Goal: Check status

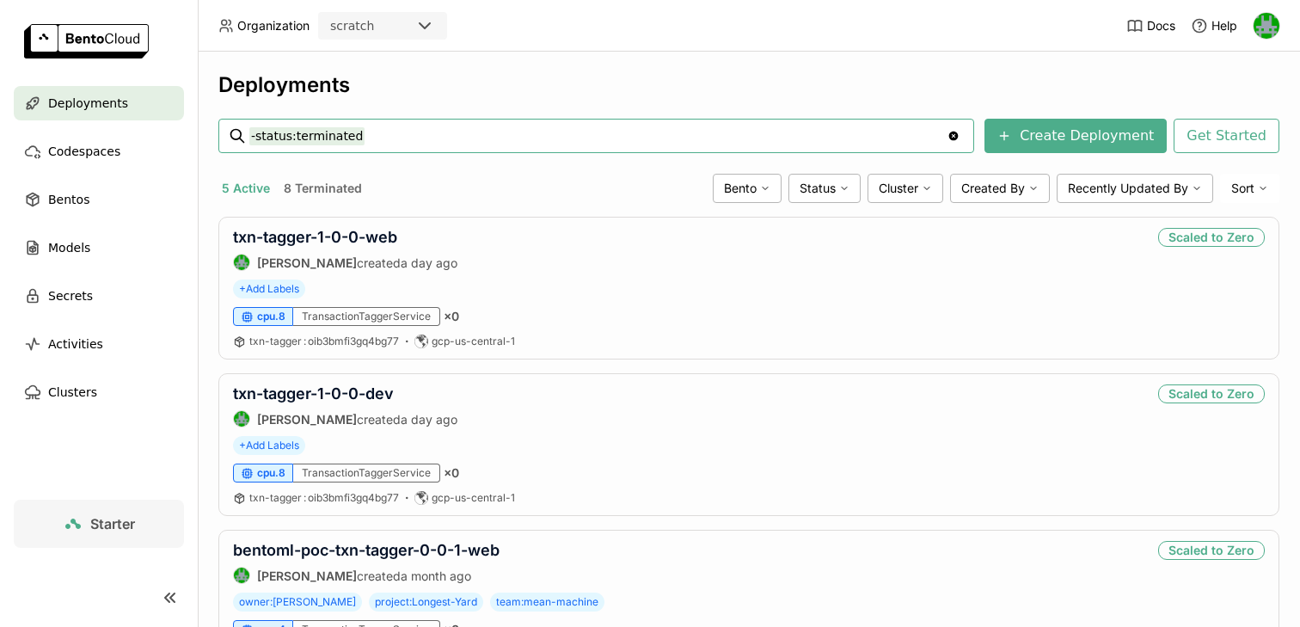
click at [410, 29] on div "scratch" at bounding box center [367, 26] width 95 height 24
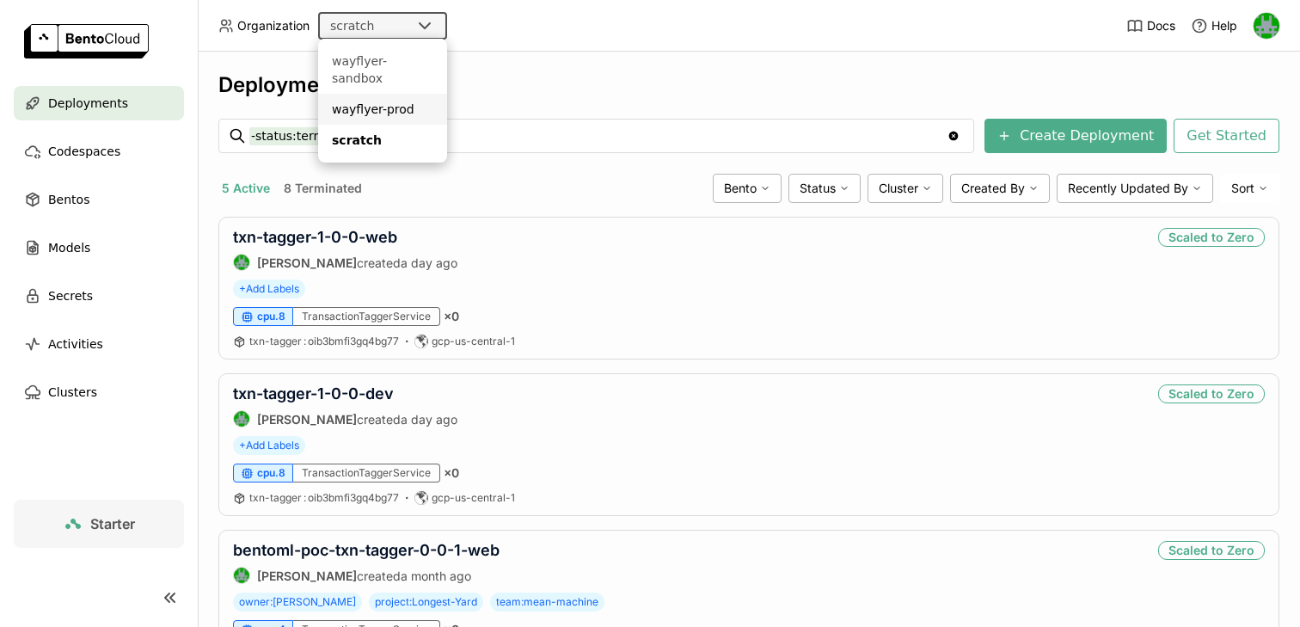
click at [375, 101] on div "wayflyer-prod" at bounding box center [382, 109] width 101 height 17
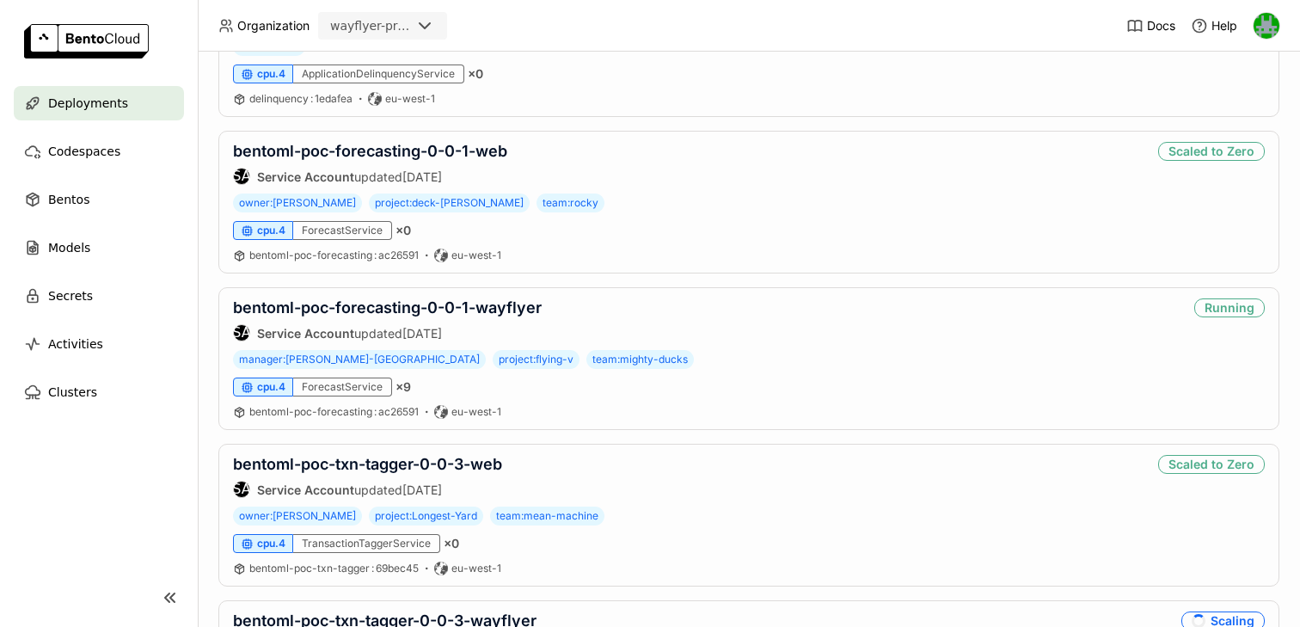
scroll to position [1058, 0]
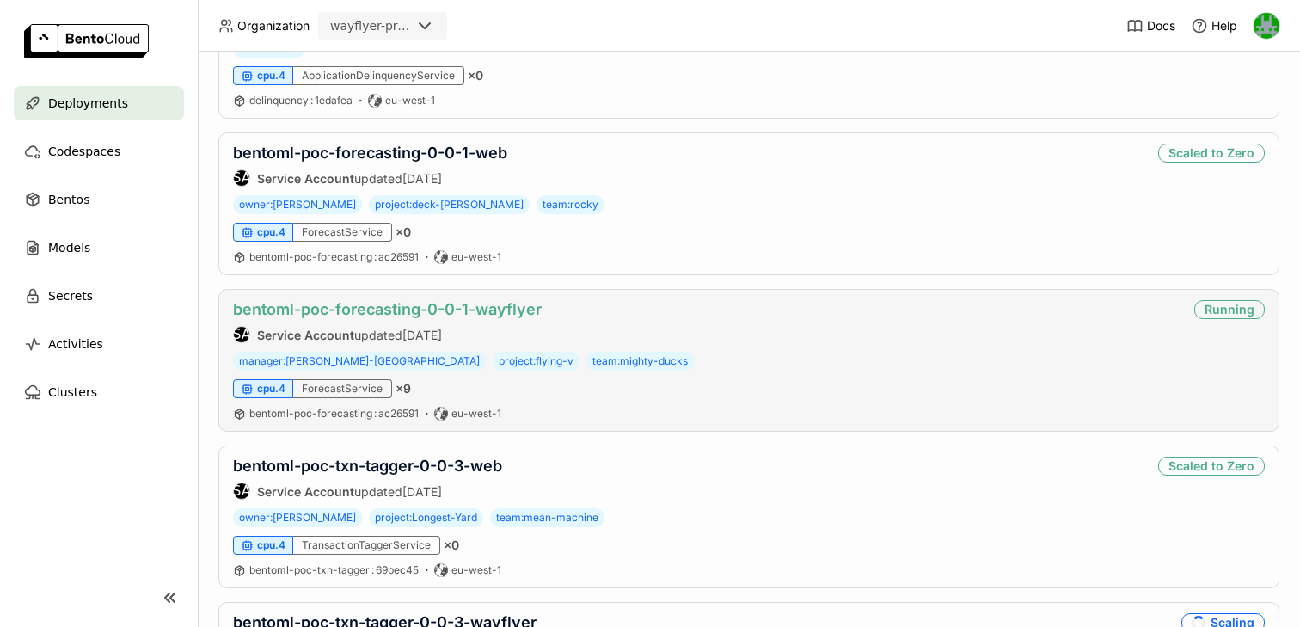
click at [356, 309] on link "bentoml-poc-forecasting-0-0-1-wayflyer" at bounding box center [387, 309] width 309 height 18
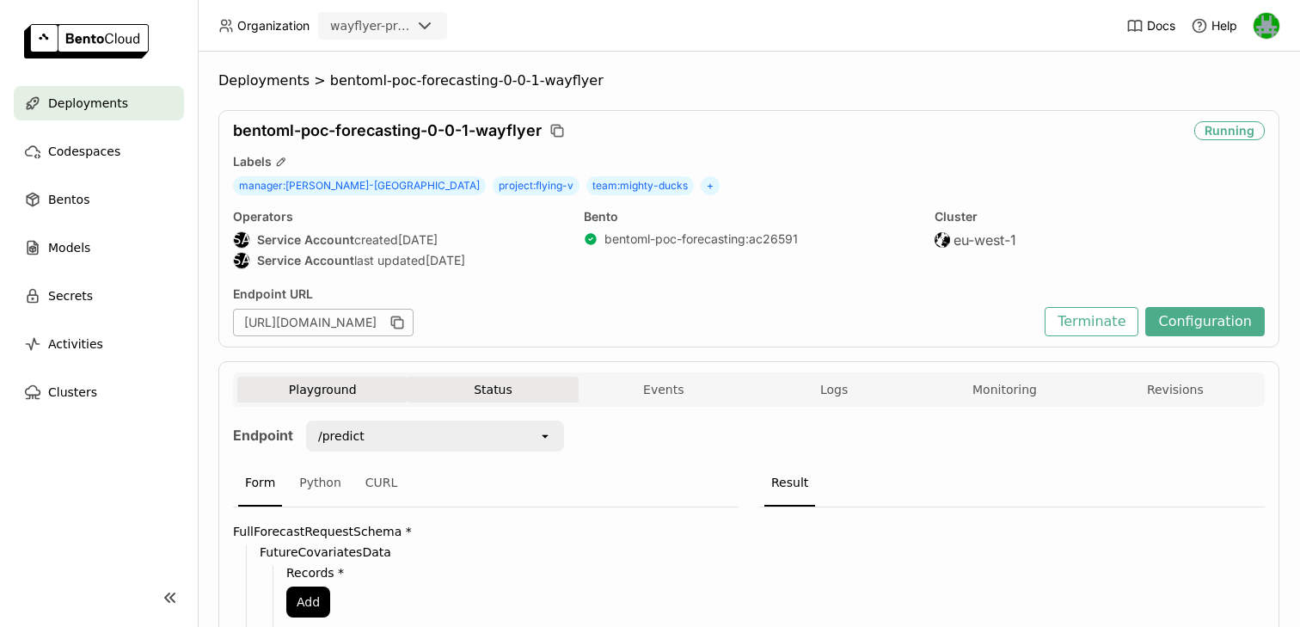
click at [500, 390] on button "Status" at bounding box center [493, 390] width 170 height 26
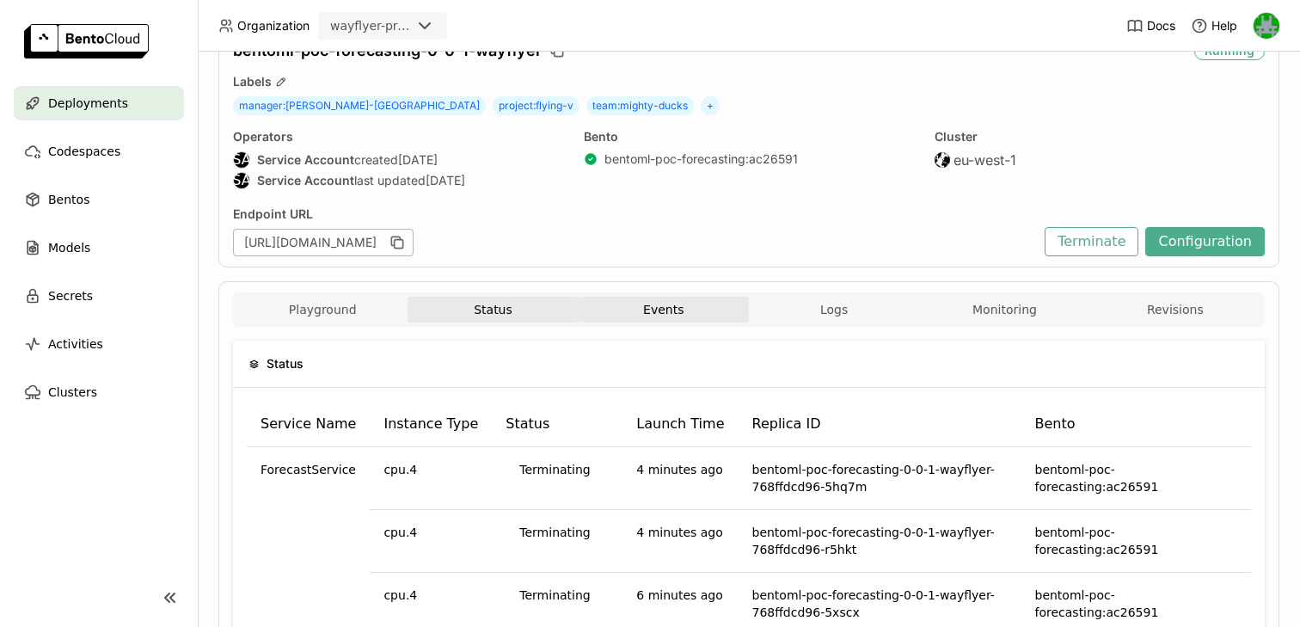
scroll to position [106, 0]
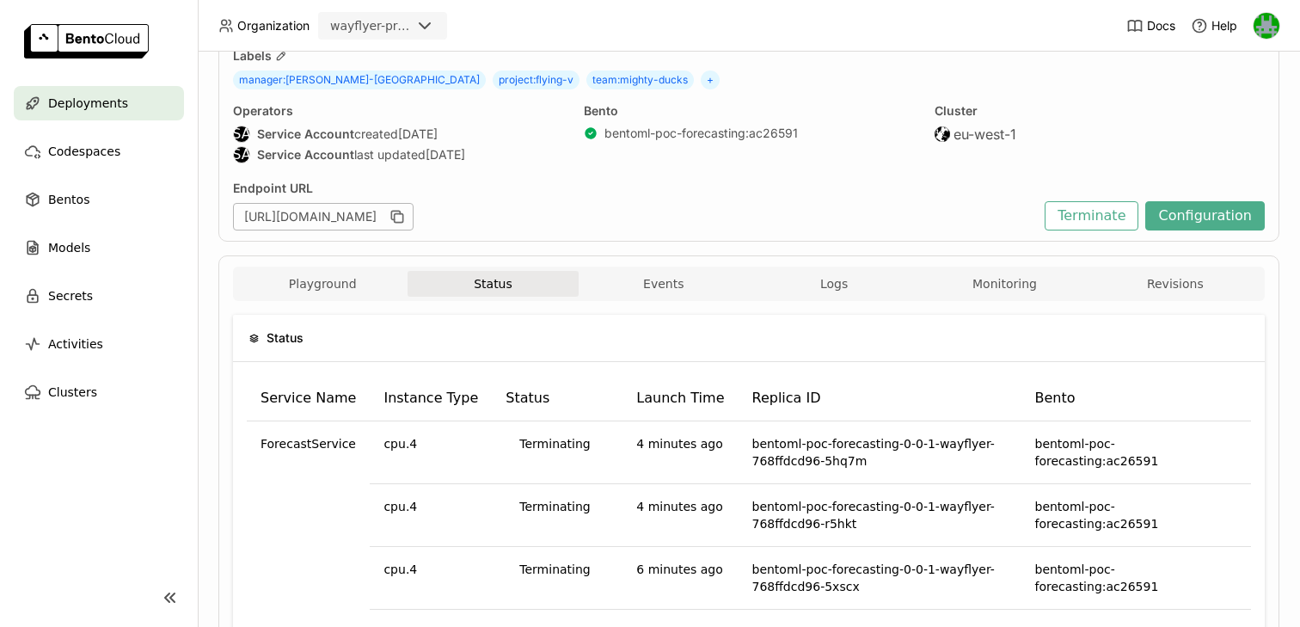
click at [989, 267] on div "Playground Status Events Logs Monitoring Revisions" at bounding box center [749, 284] width 1032 height 34
click at [975, 275] on button "Monitoring" at bounding box center [1004, 284] width 170 height 26
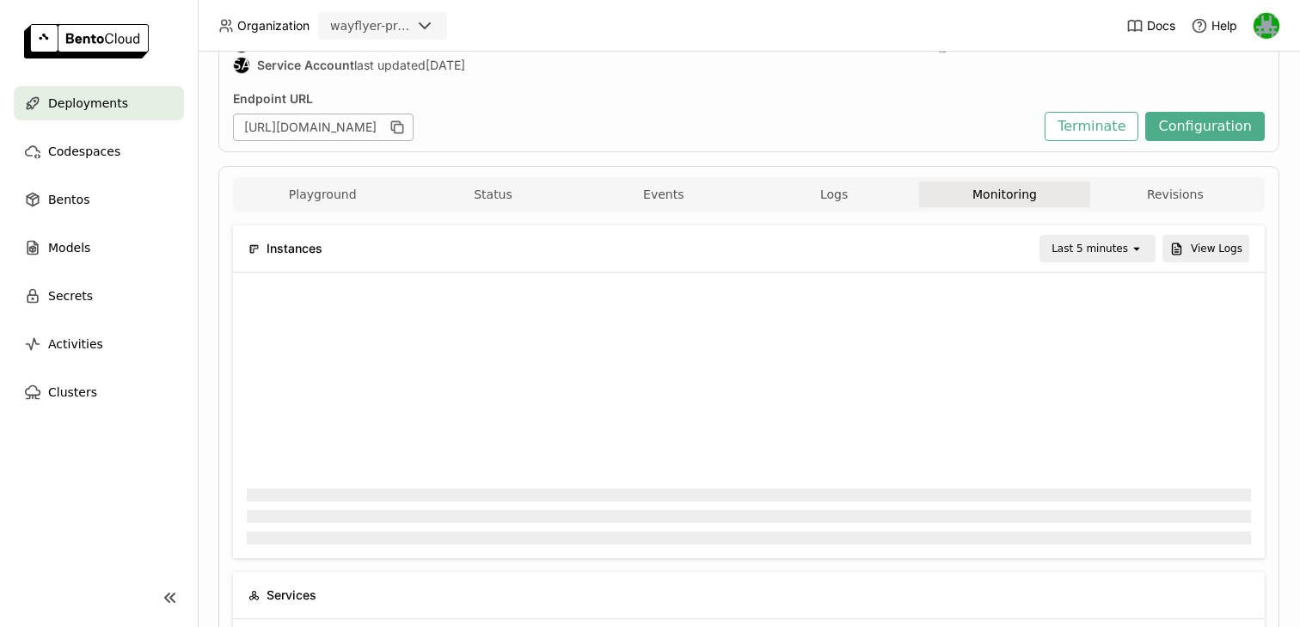
scroll to position [217, 0]
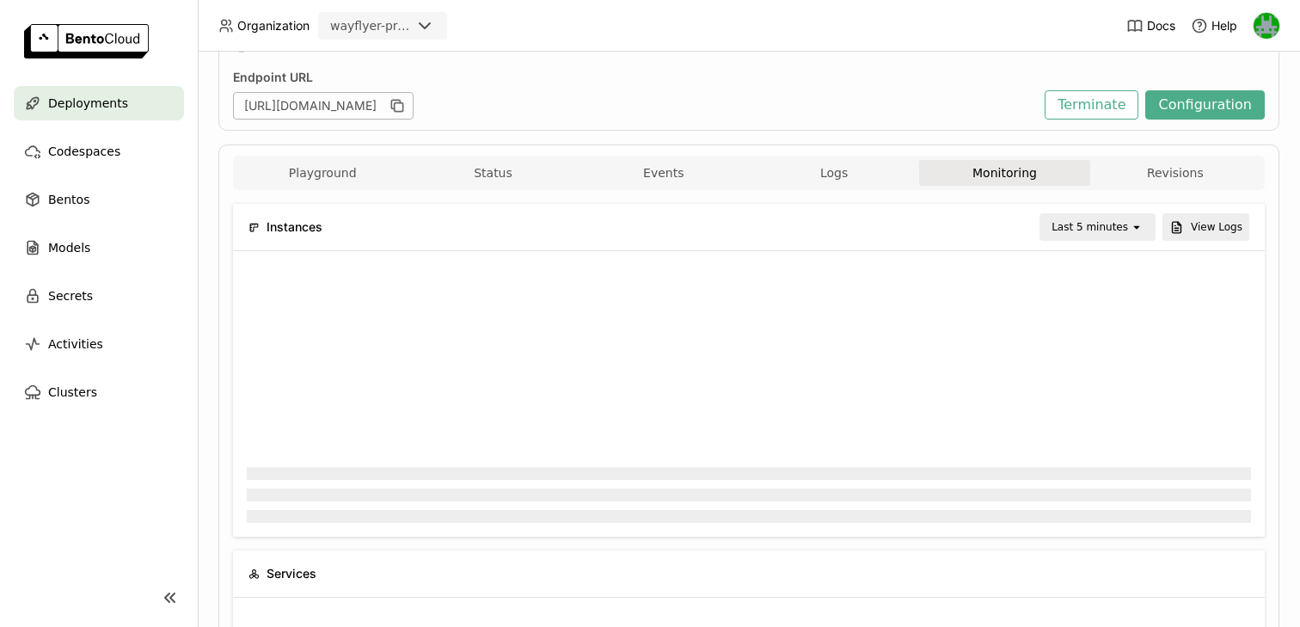
click at [1091, 227] on div "Last 5 minutes" at bounding box center [1090, 226] width 77 height 17
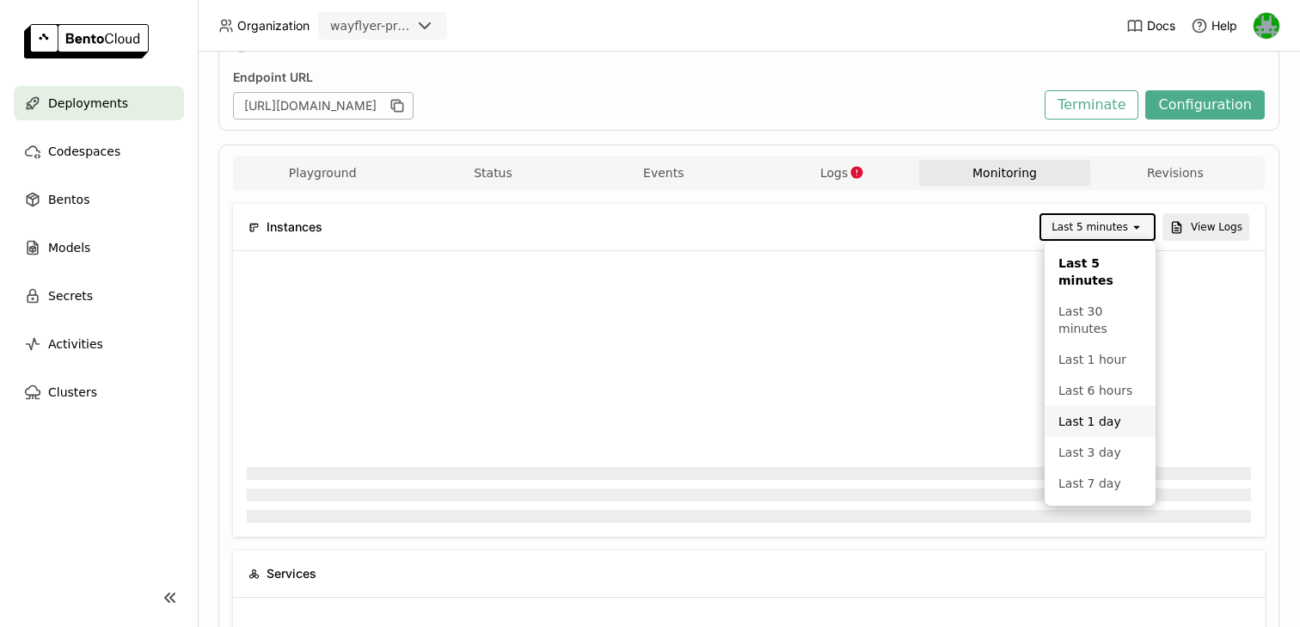
click at [1066, 414] on div "Last 1 day" at bounding box center [1099, 421] width 83 height 17
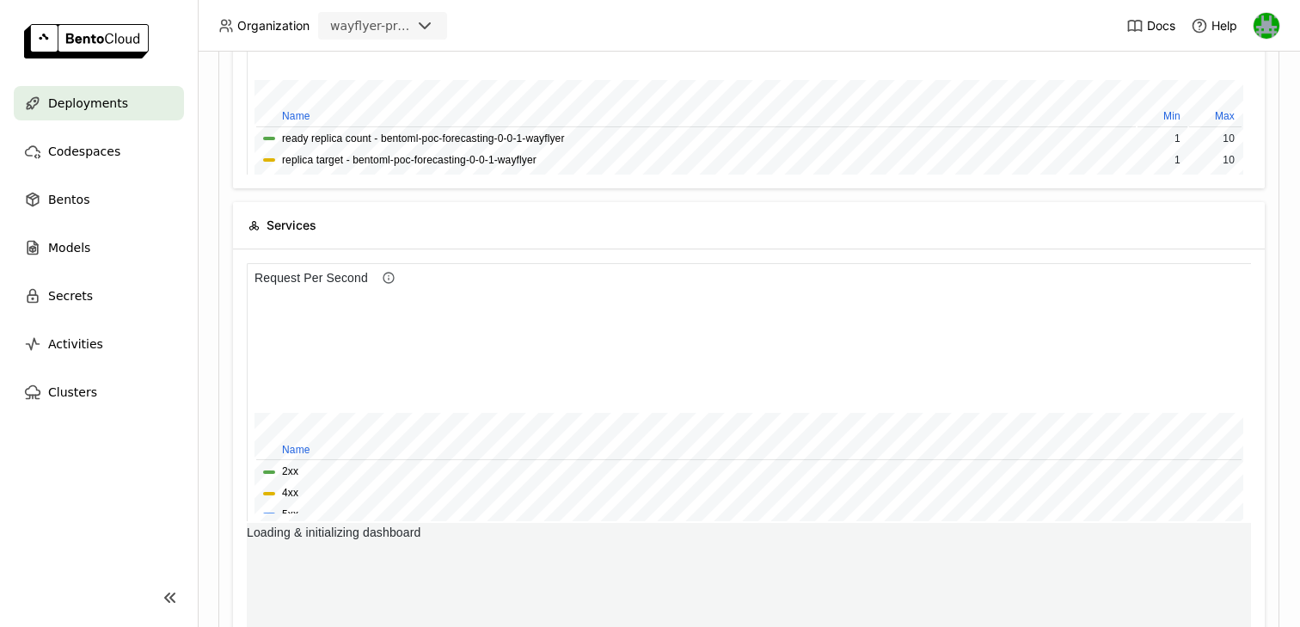
scroll to position [0, 0]
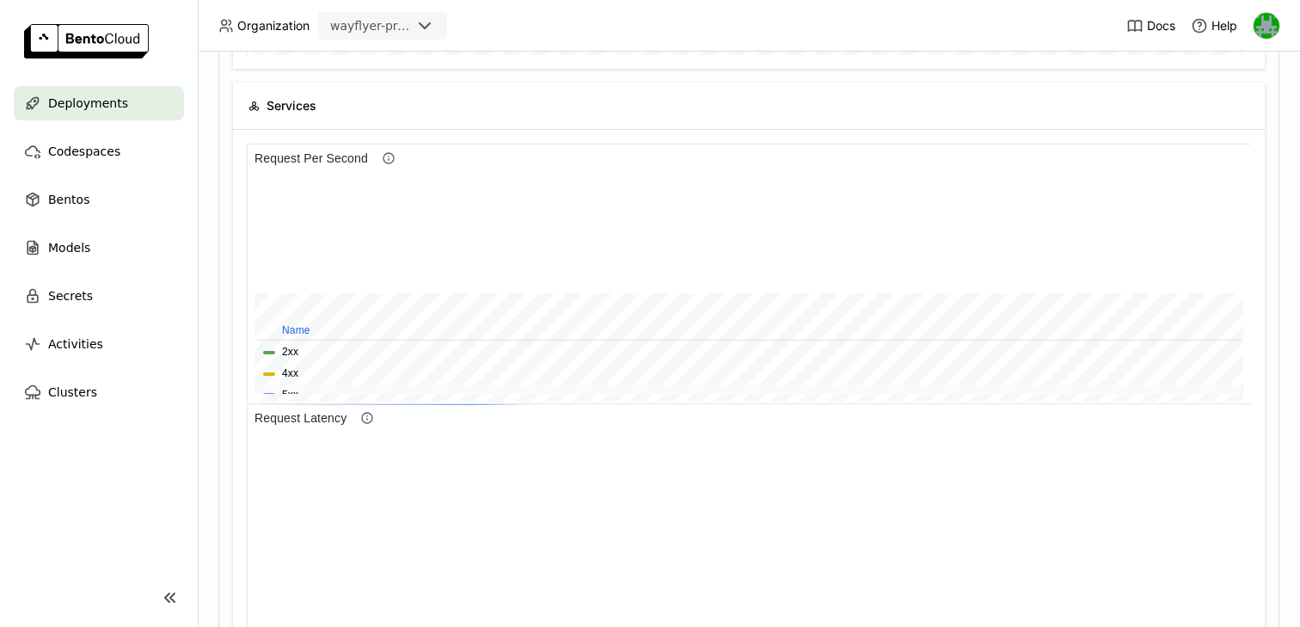
click at [263, 393] on div at bounding box center [269, 394] width 12 height 3
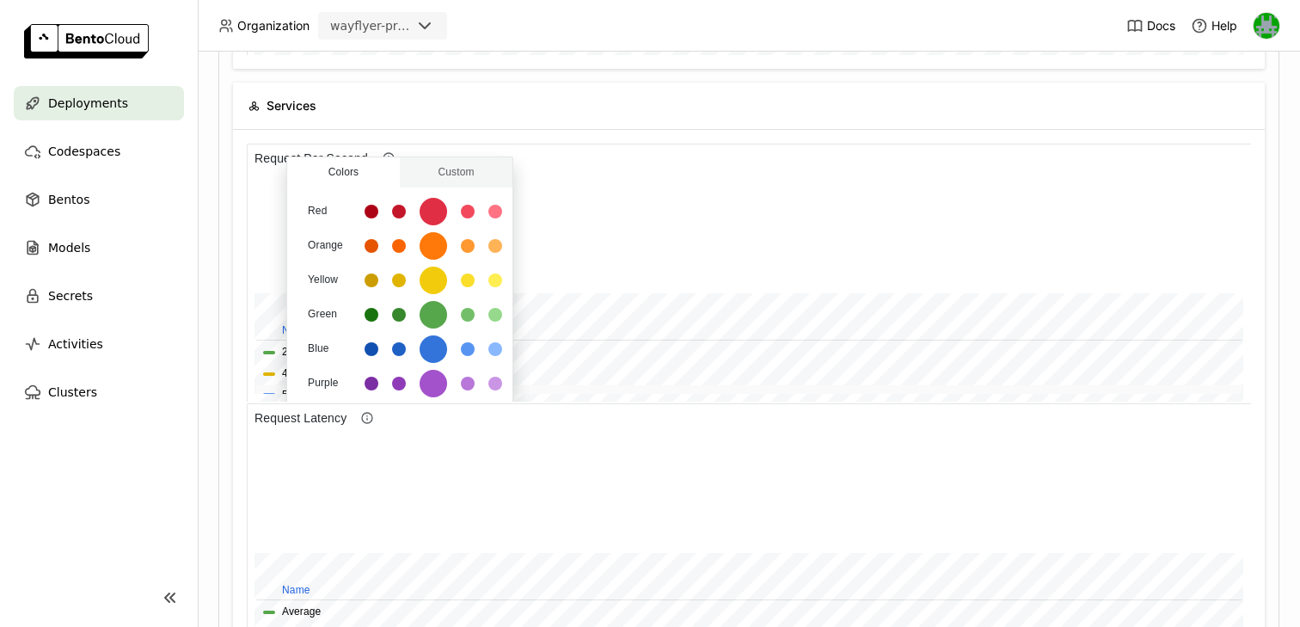
click at [265, 393] on div at bounding box center [269, 394] width 12 height 3
click at [285, 388] on div "Colors Custom Red Orange Yellow Green Blue Purple Transparent Text color" at bounding box center [399, 298] width 253 height 308
click at [285, 390] on div "Colors Custom Red Orange Yellow Green Blue Purple Transparent Text color" at bounding box center [399, 298] width 253 height 308
click at [283, 390] on div "Colors Custom Red Orange Yellow Green Blue Purple Transparent Text color" at bounding box center [399, 298] width 253 height 308
click at [218, 390] on div "Playground Status Events Logs Monitoring Revisions Endpoint /predict open Form …" at bounding box center [748, 627] width 1061 height 1901
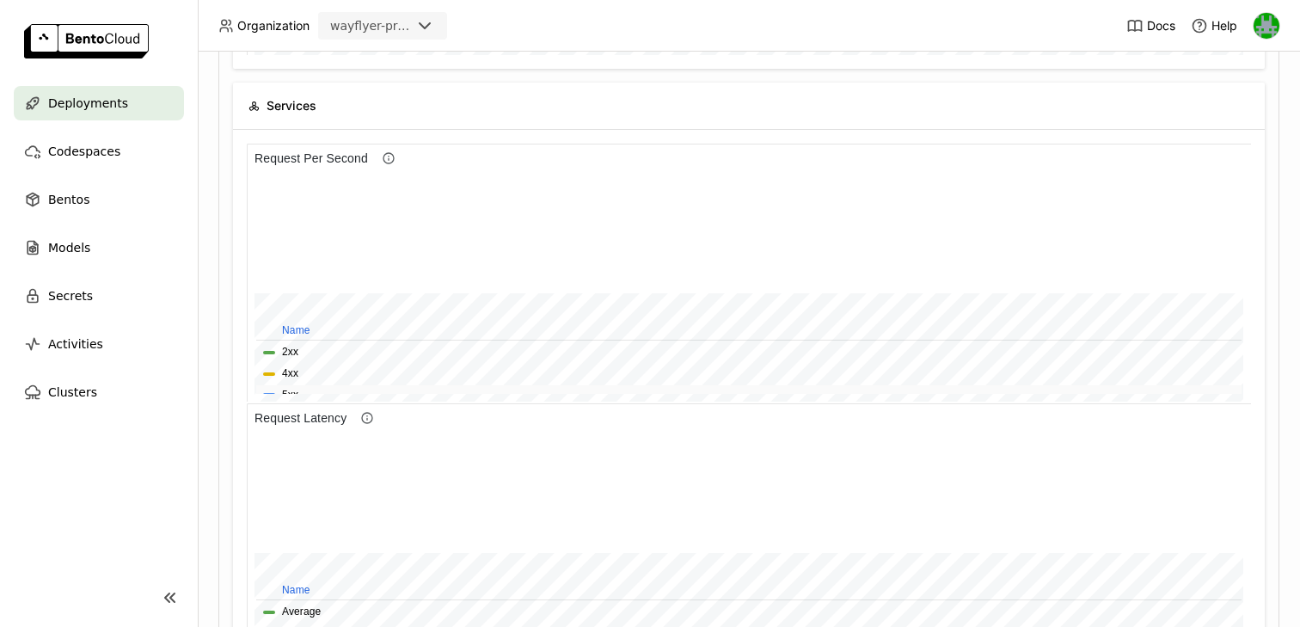
click at [293, 389] on button "5xx" at bounding box center [290, 395] width 16 height 16
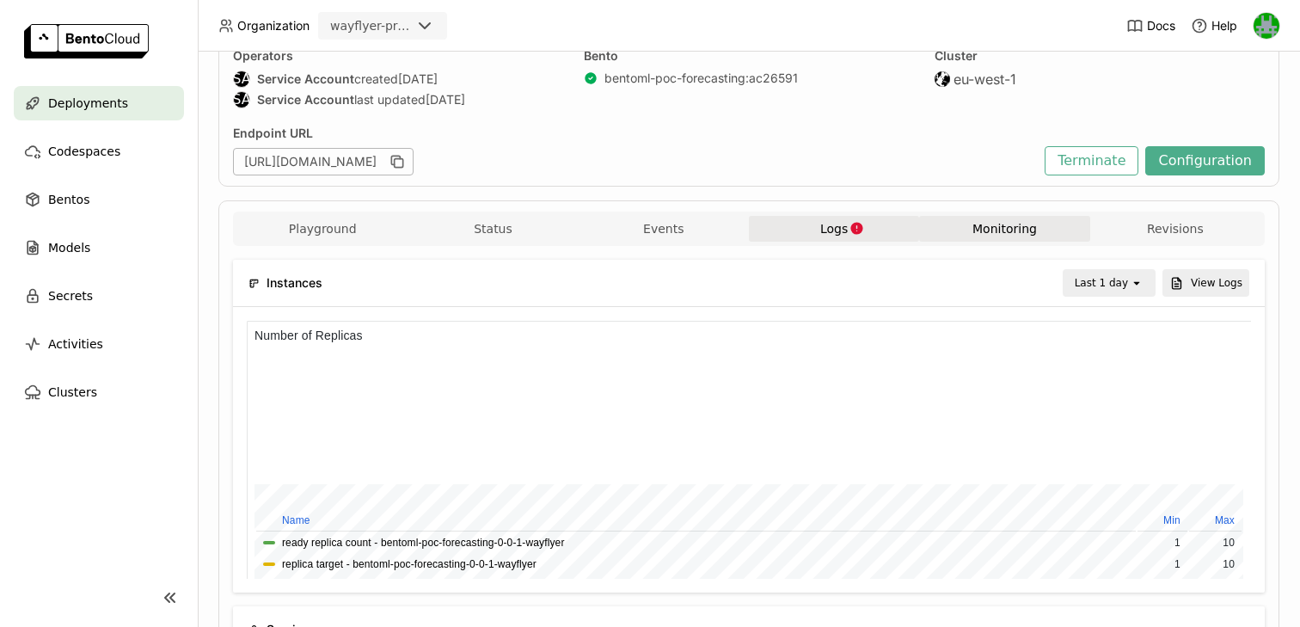
click at [809, 216] on button "Logs" at bounding box center [834, 229] width 170 height 26
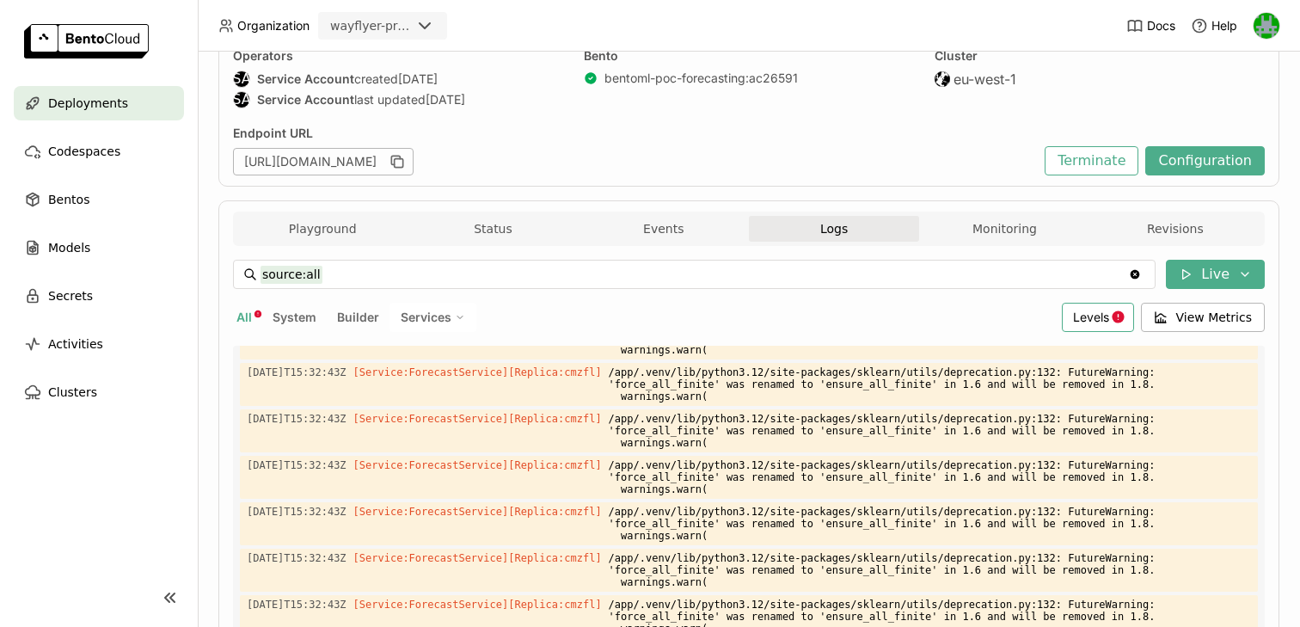
click at [1085, 318] on span "Levels" at bounding box center [1091, 317] width 36 height 15
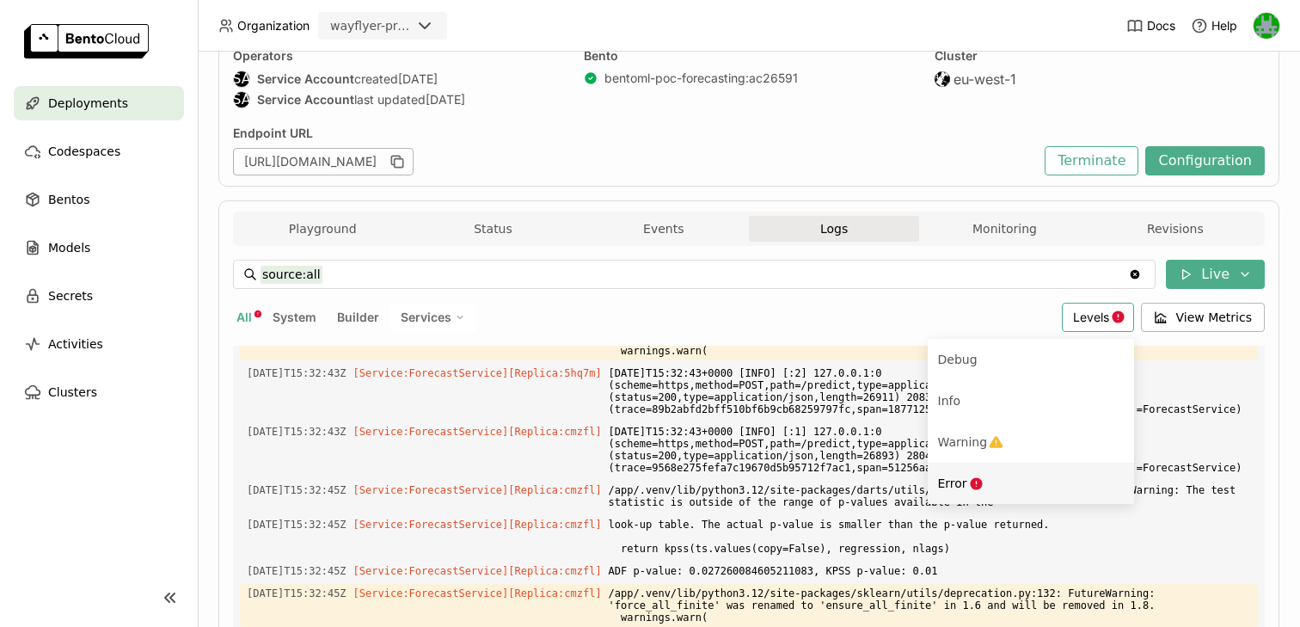
click at [950, 478] on span "Error" at bounding box center [952, 483] width 29 height 14
type input "source:all level:error"
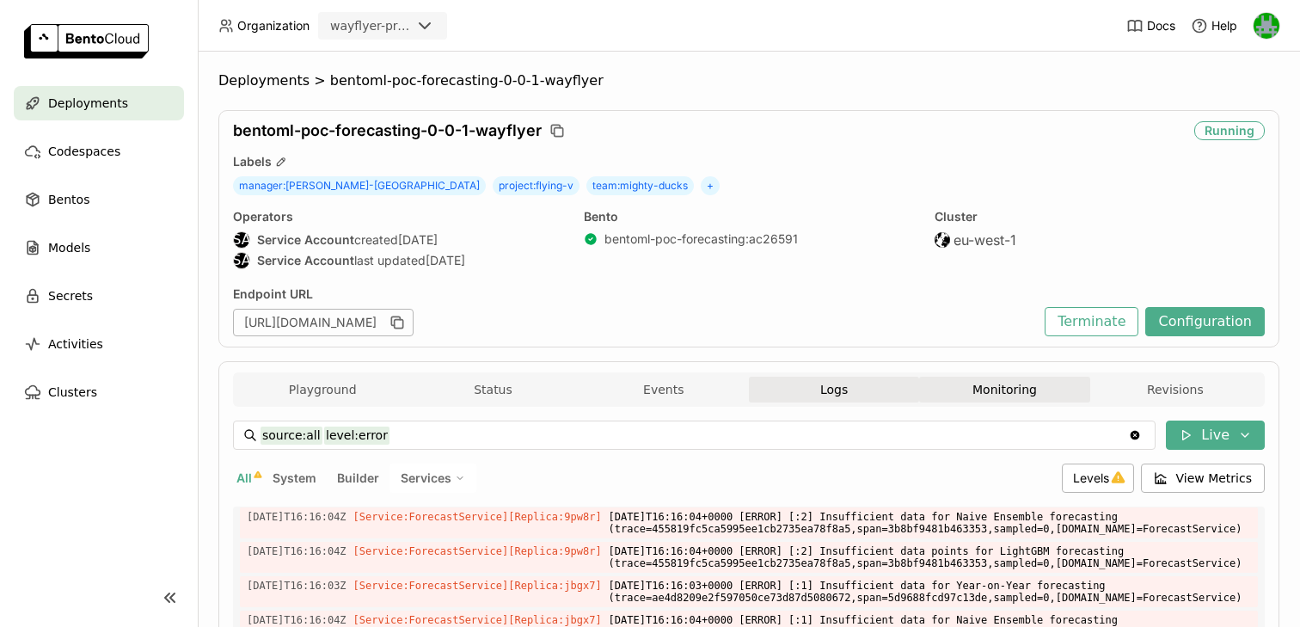
click at [1041, 396] on button "Monitoring" at bounding box center [1004, 390] width 170 height 26
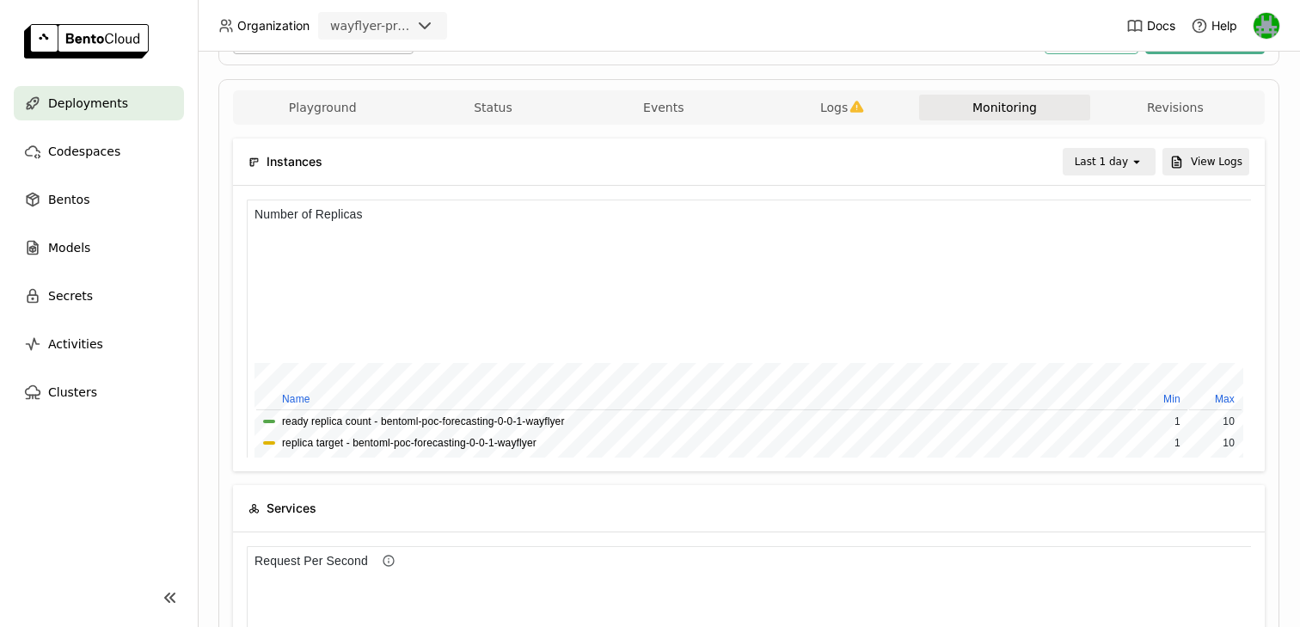
scroll to position [259, 0]
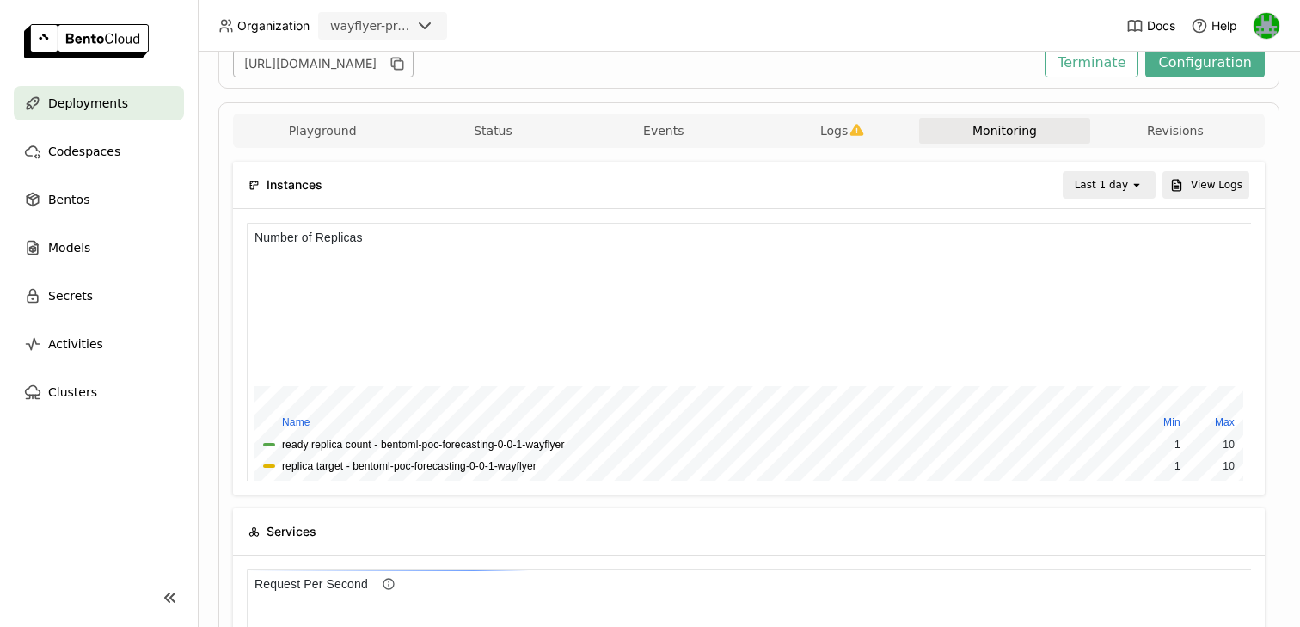
click at [1129, 190] on div "Last 1 day" at bounding box center [1096, 185] width 65 height 24
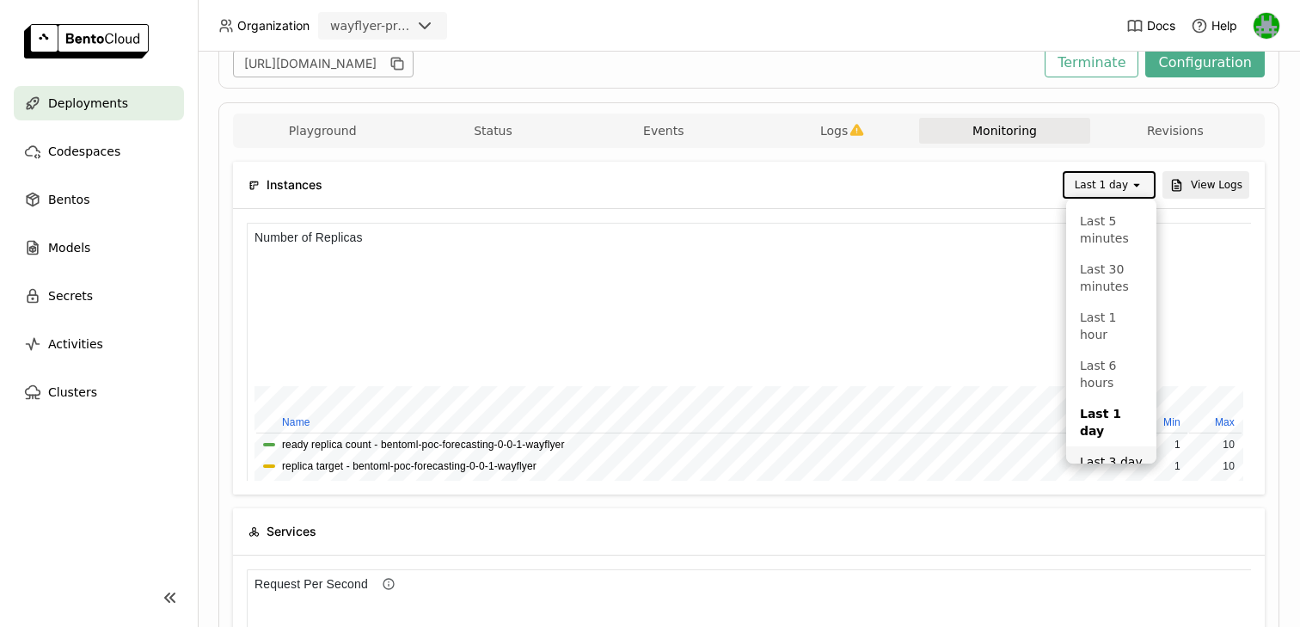
click at [1089, 453] on div "Last 3 day" at bounding box center [1111, 461] width 63 height 17
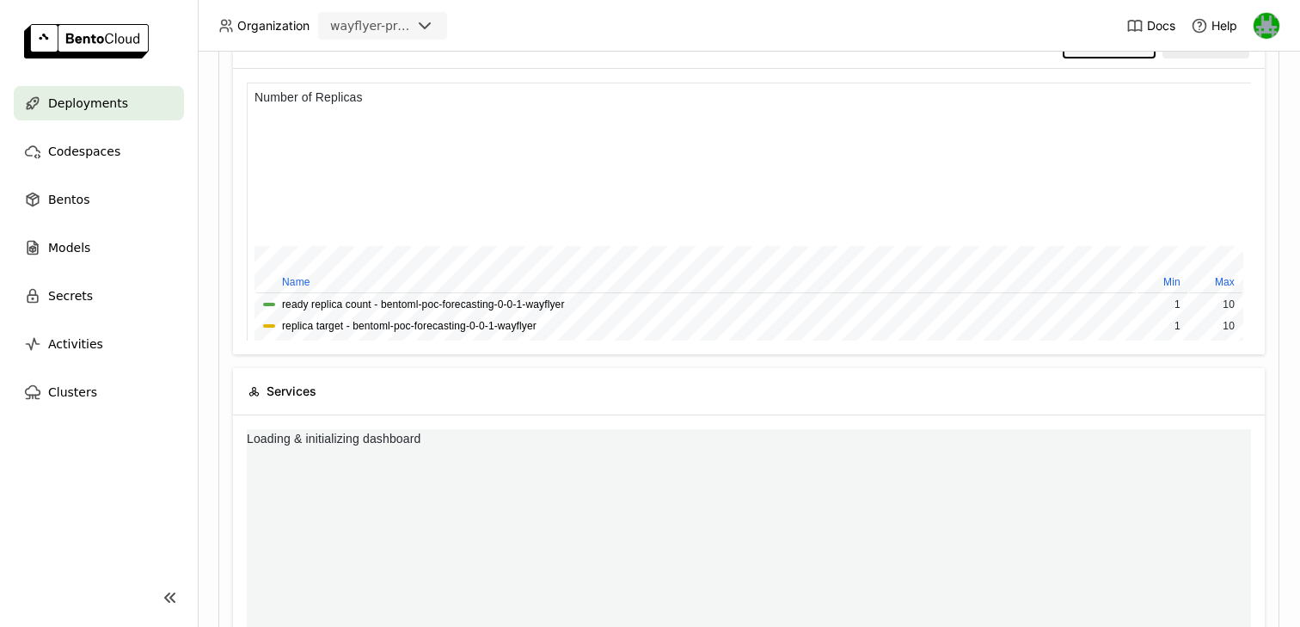
scroll to position [1, 1]
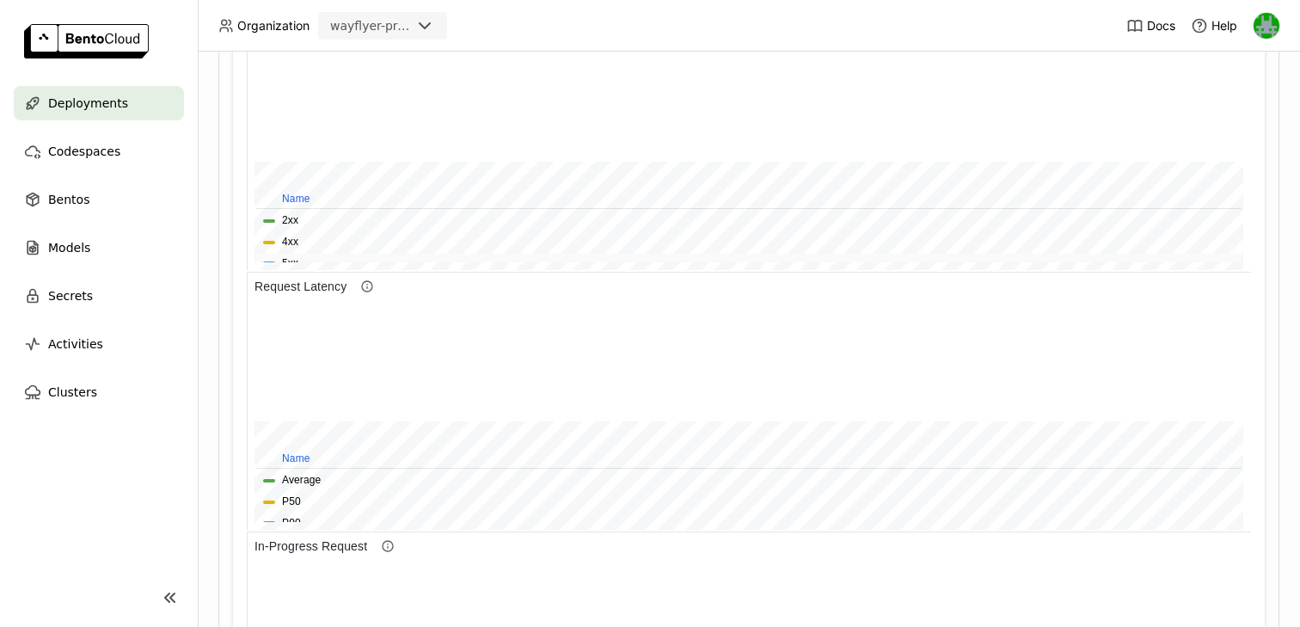
click at [269, 261] on div at bounding box center [269, 262] width 12 height 3
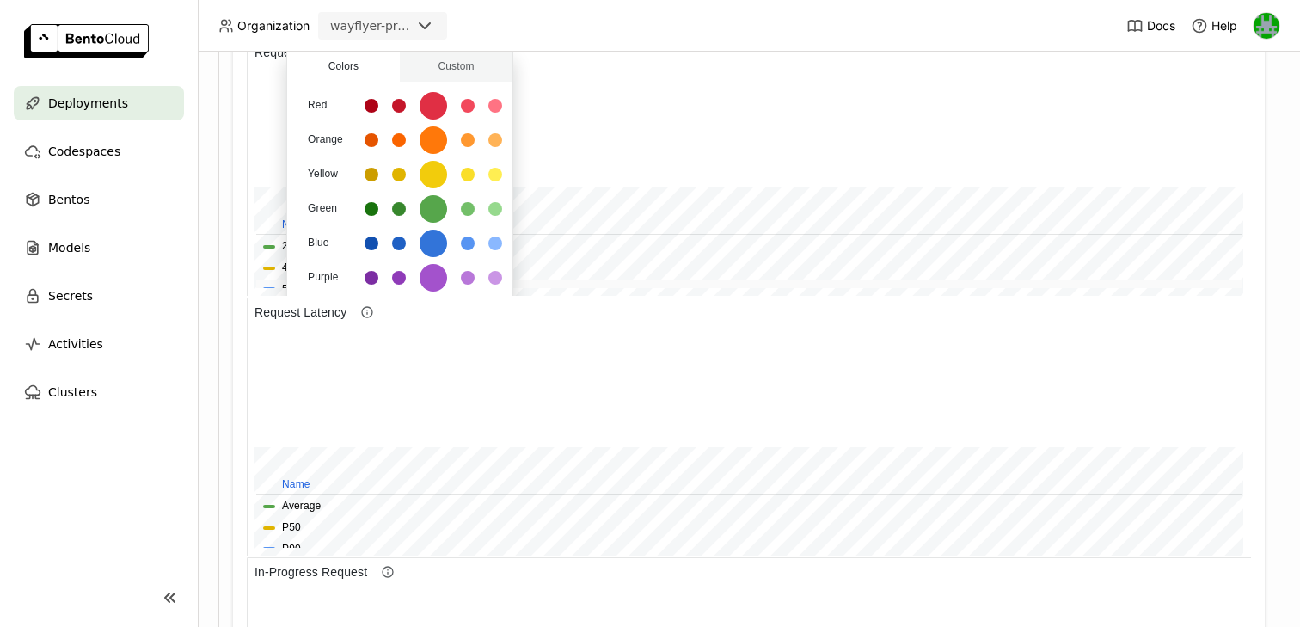
click at [267, 259] on tbody "2xx 4xx 5xx" at bounding box center [748, 267] width 985 height 63
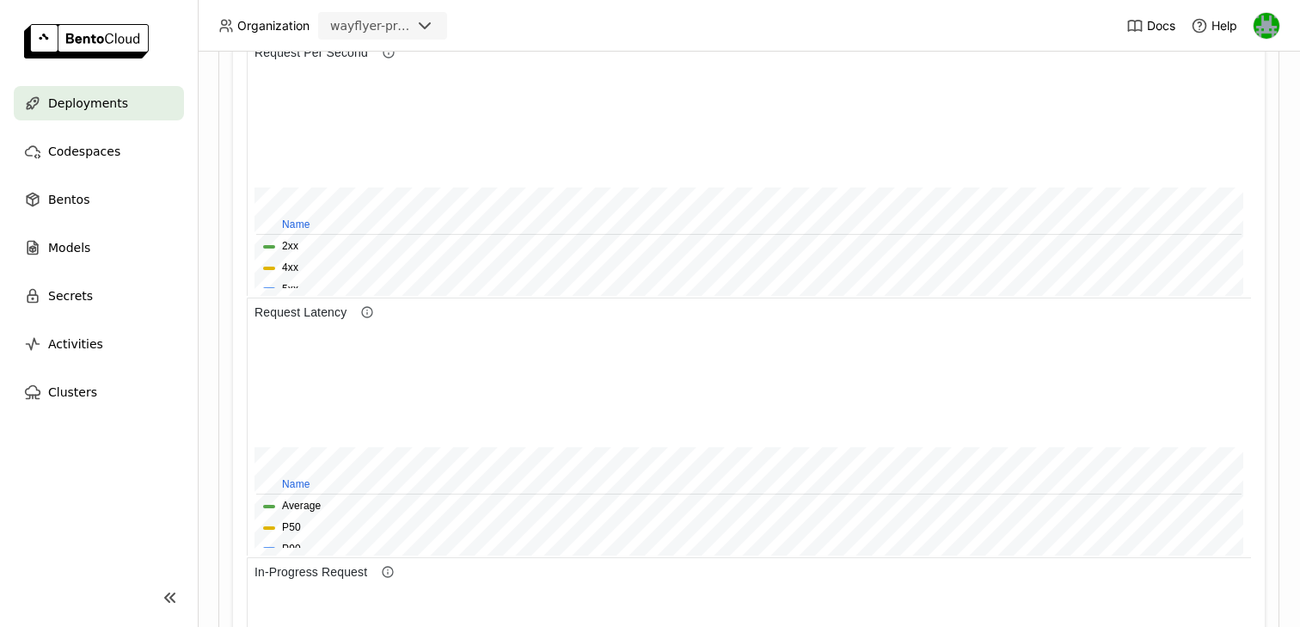
click at [224, 272] on div "Playground Status Events Logs Monitoring Revisions Endpoint /predict open Form …" at bounding box center [748, 521] width 1061 height 1901
click at [292, 286] on button "5xx" at bounding box center [290, 289] width 16 height 16
